Goal: Find contact information: Obtain details needed to contact an individual or organization

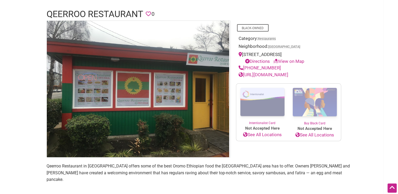
scroll to position [34, 0]
click at [254, 74] on link "[URL][DOMAIN_NAME]" at bounding box center [263, 74] width 50 height 5
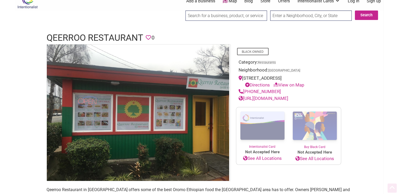
scroll to position [11, 0]
click at [288, 97] on link "[URL][DOMAIN_NAME]" at bounding box center [263, 97] width 50 height 5
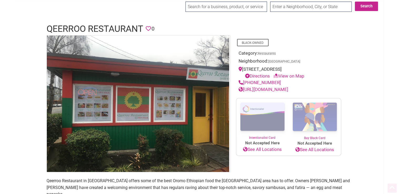
scroll to position [0, 0]
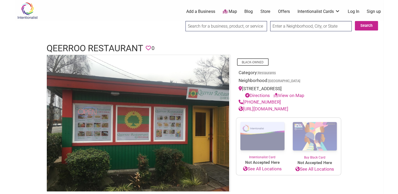
drag, startPoint x: 277, startPoint y: 101, endPoint x: 244, endPoint y: 102, distance: 33.4
click at [244, 102] on div "[PHONE_NUMBER]" at bounding box center [288, 102] width 100 height 7
copy link "[PHONE_NUMBER]"
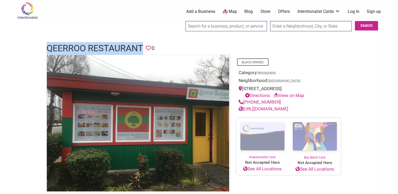
drag, startPoint x: 48, startPoint y: 45, endPoint x: 142, endPoint y: 46, distance: 94.6
click at [142, 46] on h1 "Qeerroo Restaurant" at bounding box center [95, 48] width 96 height 13
copy h1 "Qeerroo Restaurant"
drag, startPoint x: 276, startPoint y: 100, endPoint x: 244, endPoint y: 102, distance: 32.6
click at [244, 102] on div "[PHONE_NUMBER]" at bounding box center [288, 102] width 100 height 7
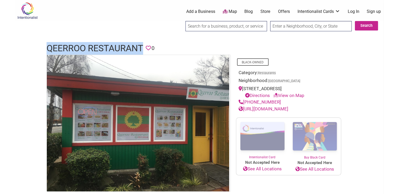
copy link "[PHONE_NUMBER]"
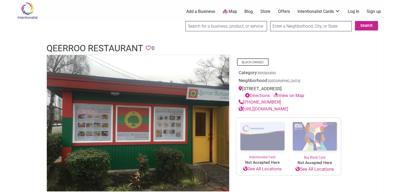
click at [321, 71] on div "Category: Restaurants" at bounding box center [288, 73] width 100 height 8
drag, startPoint x: 243, startPoint y: 87, endPoint x: 279, endPoint y: 87, distance: 36.3
click at [279, 87] on div "[STREET_ADDRESS] Directions View on Map" at bounding box center [288, 91] width 100 height 13
copy div "7919 Rainier Ave S"
click at [327, 70] on div "Category: Restaurants" at bounding box center [288, 73] width 100 height 8
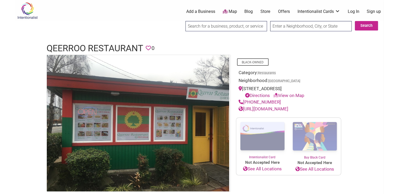
drag, startPoint x: 295, startPoint y: 89, endPoint x: 282, endPoint y: 88, distance: 13.4
click at [282, 88] on div "[STREET_ADDRESS] Directions View on Map" at bounding box center [288, 91] width 100 height 13
copy div "Seattle"
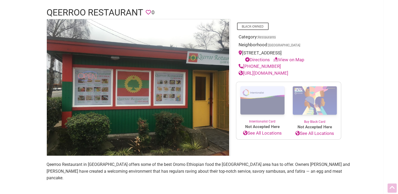
scroll to position [37, 0]
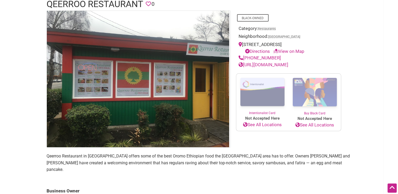
scroll to position [43, 0]
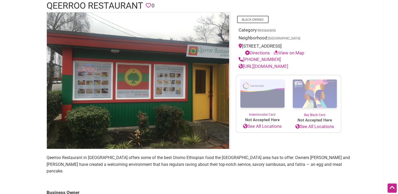
click at [318, 46] on div "[STREET_ADDRESS] Directions View on Map" at bounding box center [288, 49] width 100 height 13
drag, startPoint x: 317, startPoint y: 47, endPoint x: 304, endPoint y: 47, distance: 13.1
click at [304, 47] on div "[STREET_ADDRESS] Directions View on Map" at bounding box center [288, 49] width 100 height 13
copy div "98118"
